Goal: Navigation & Orientation: Find specific page/section

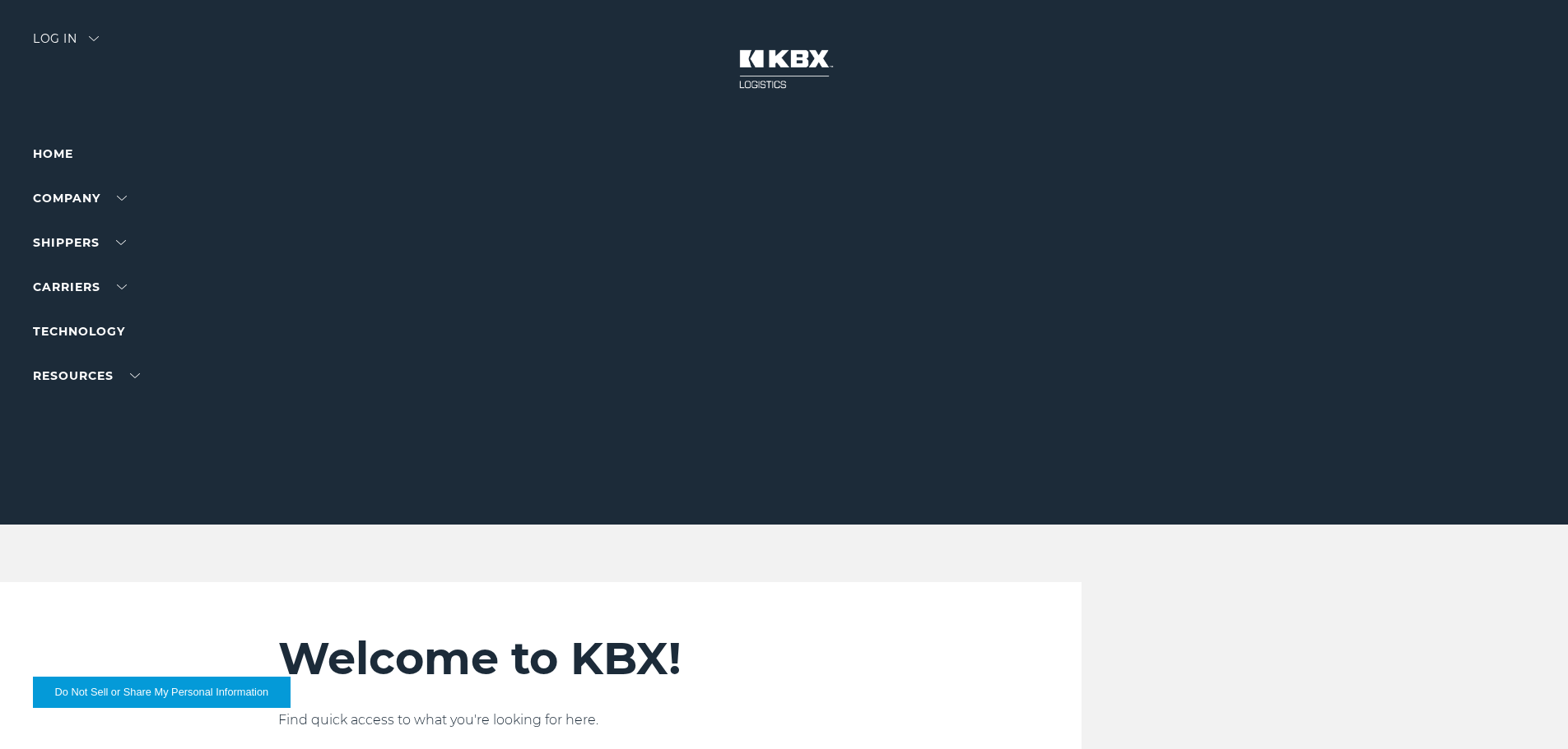
scroll to position [82, 0]
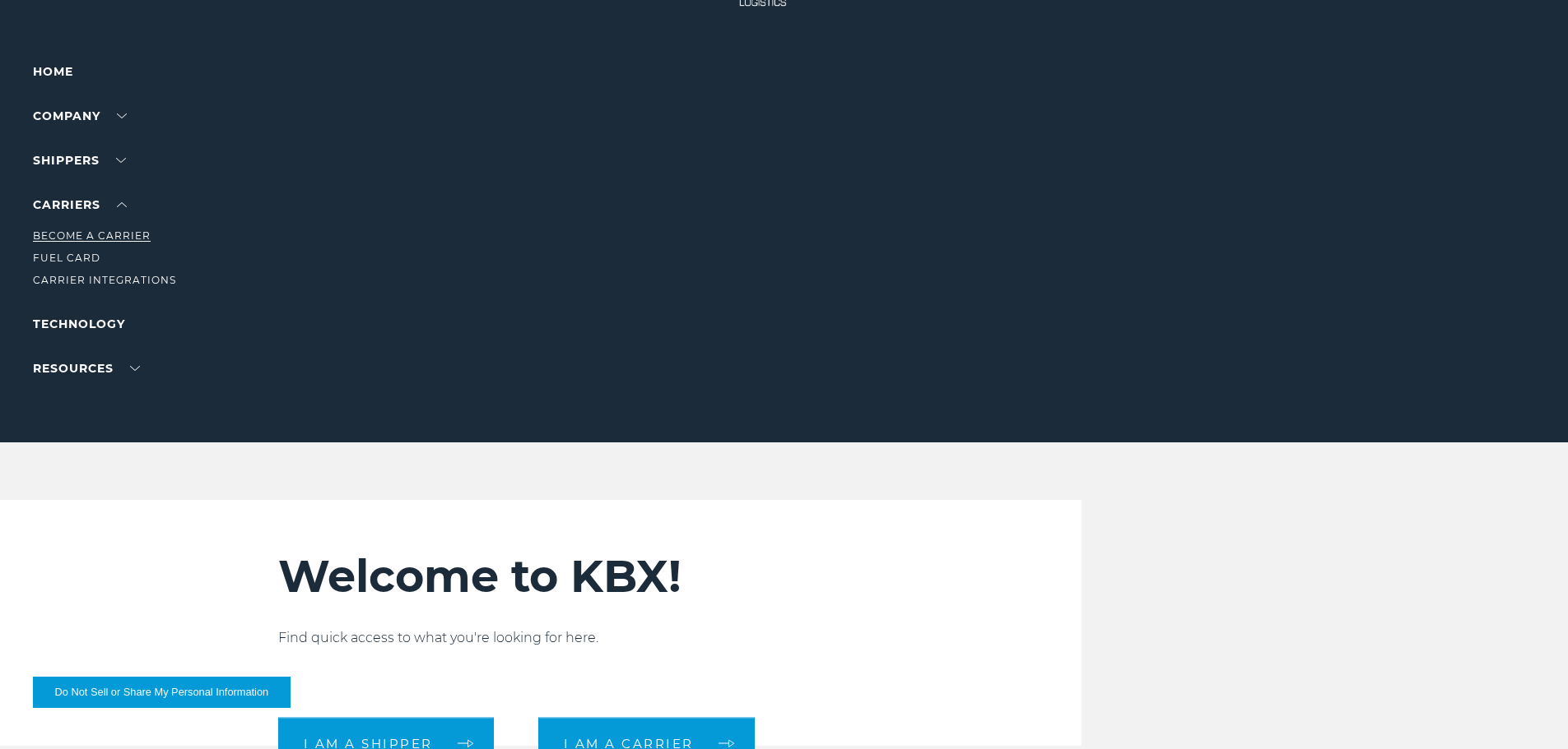
click at [120, 235] on link "Become a Carrier" at bounding box center [92, 235] width 117 height 12
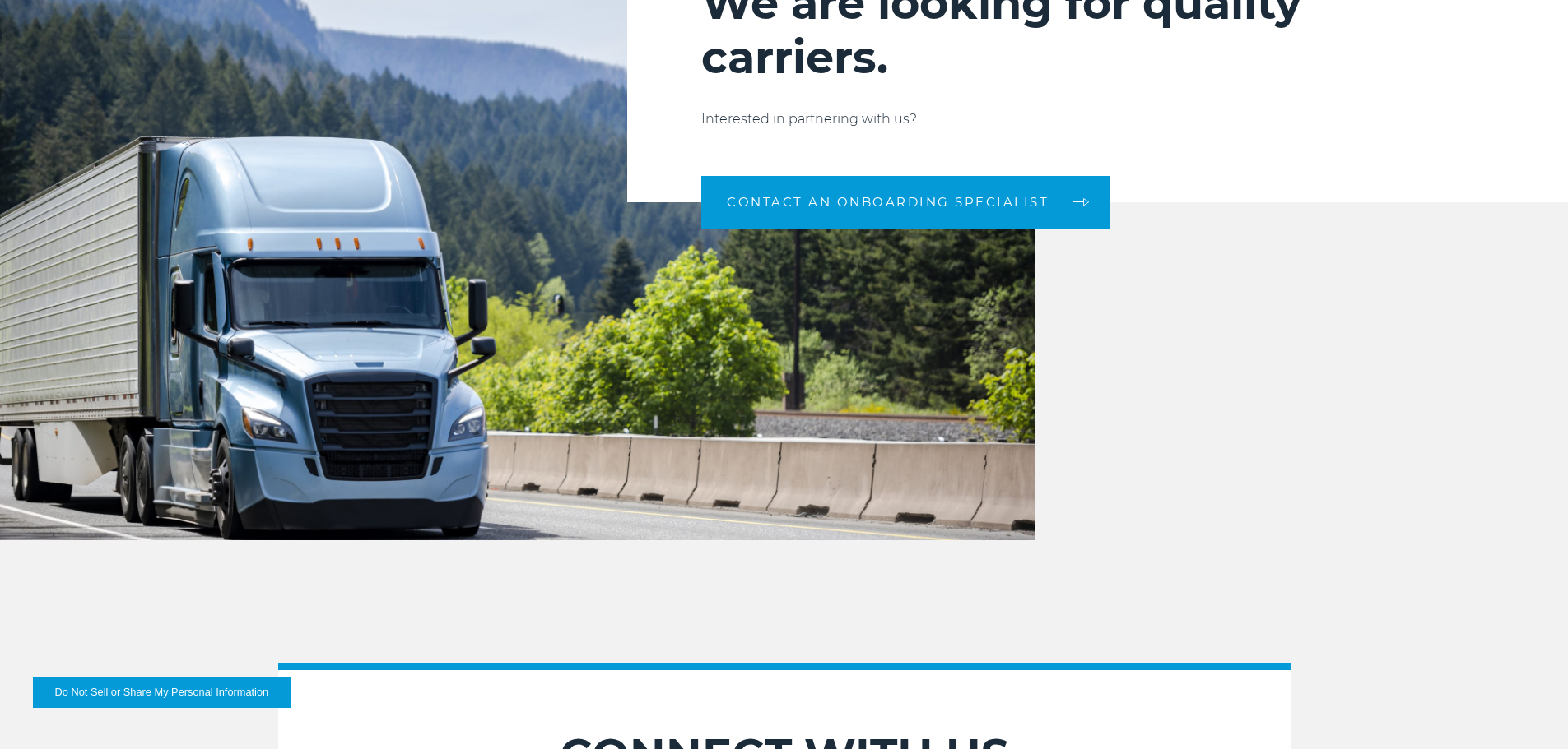
scroll to position [1782, 0]
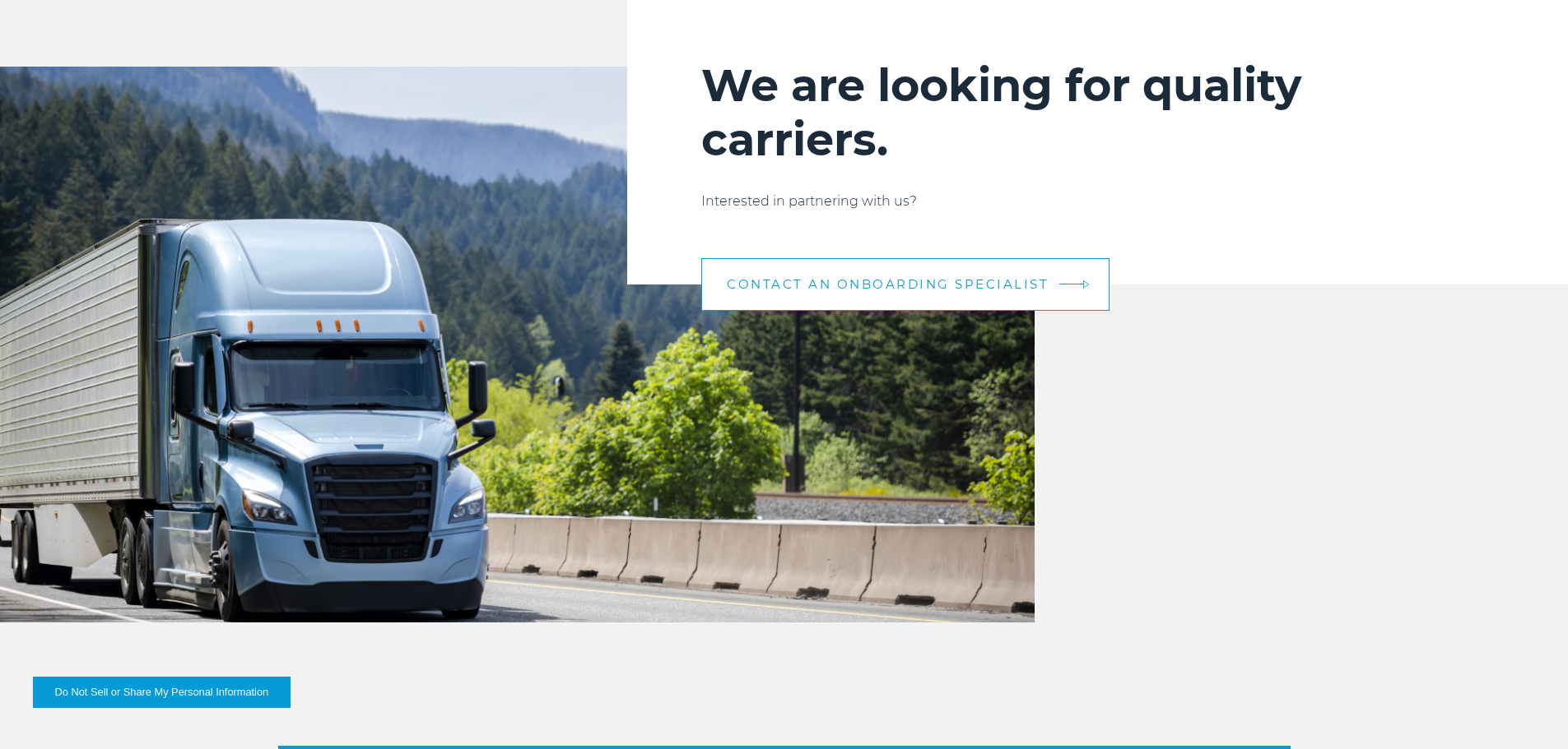
click at [821, 300] on link "CONTACT AN ONBOARDING SPECIALIST" at bounding box center [905, 284] width 408 height 52
